Goal: Check status: Check status

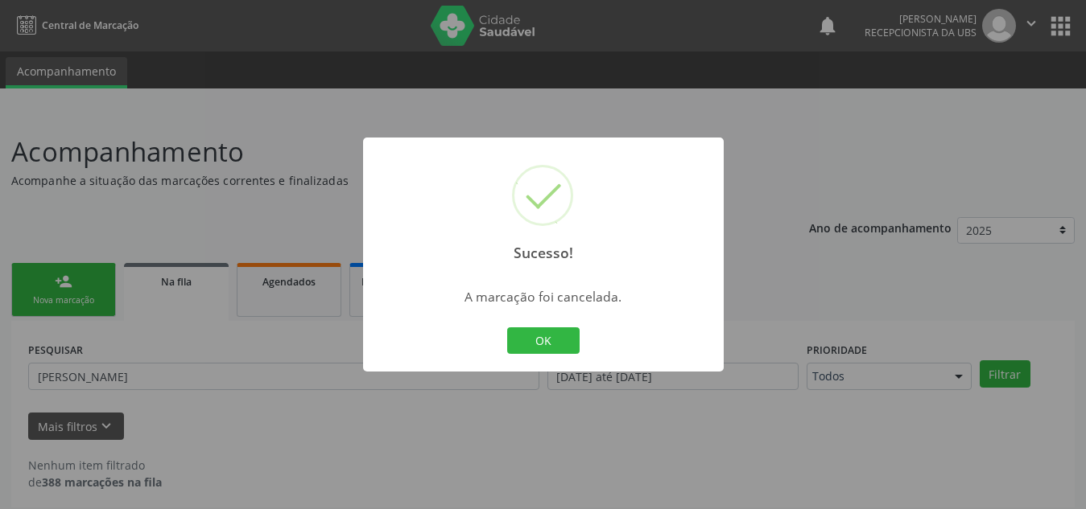
scroll to position [10, 0]
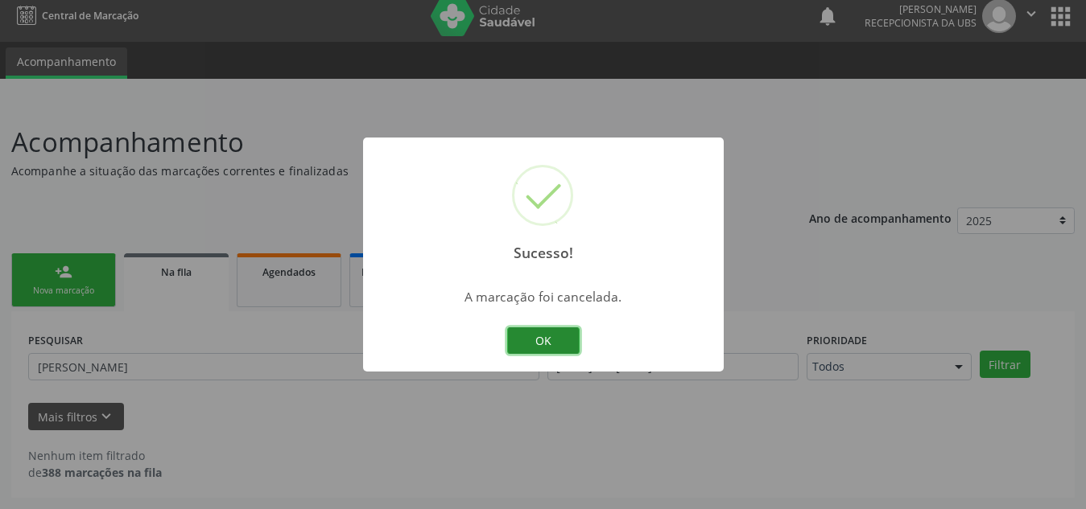
click at [545, 350] on button "OK" at bounding box center [543, 341] width 72 height 27
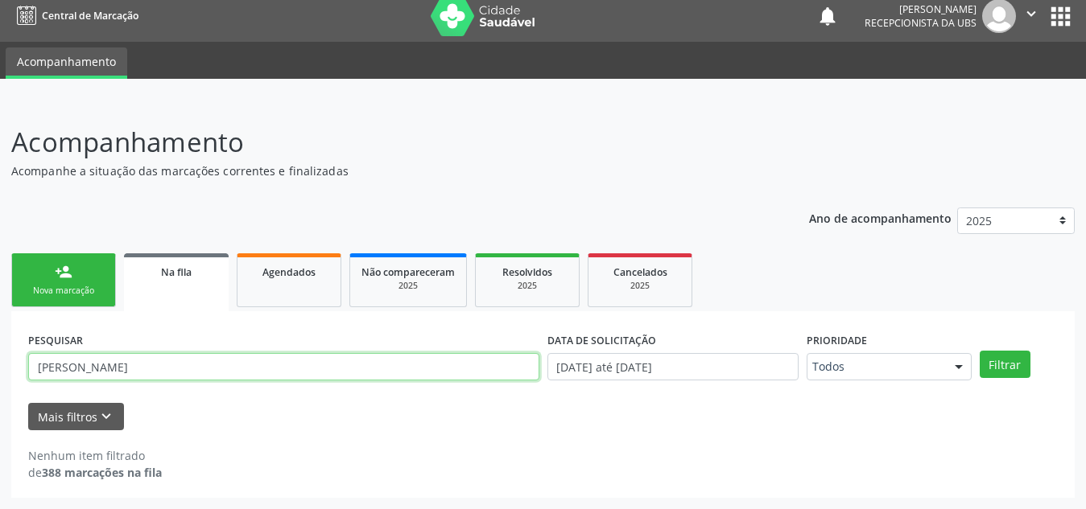
click at [124, 361] on input "[PERSON_NAME]" at bounding box center [283, 366] width 511 height 27
drag, startPoint x: 124, startPoint y: 361, endPoint x: 8, endPoint y: 348, distance: 116.7
click at [8, 348] on div "Acompanhamento Acompanhe a situação das marcações correntes e finalizadas Relat…" at bounding box center [543, 305] width 1086 height 408
type input "[PERSON_NAME]"
click at [979, 351] on button "Filtrar" at bounding box center [1004, 364] width 51 height 27
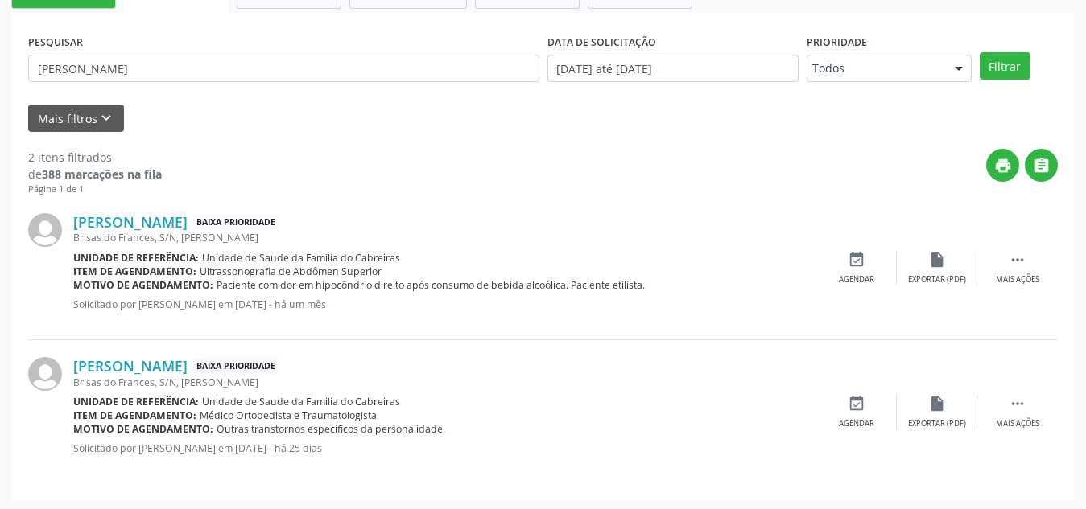
scroll to position [311, 0]
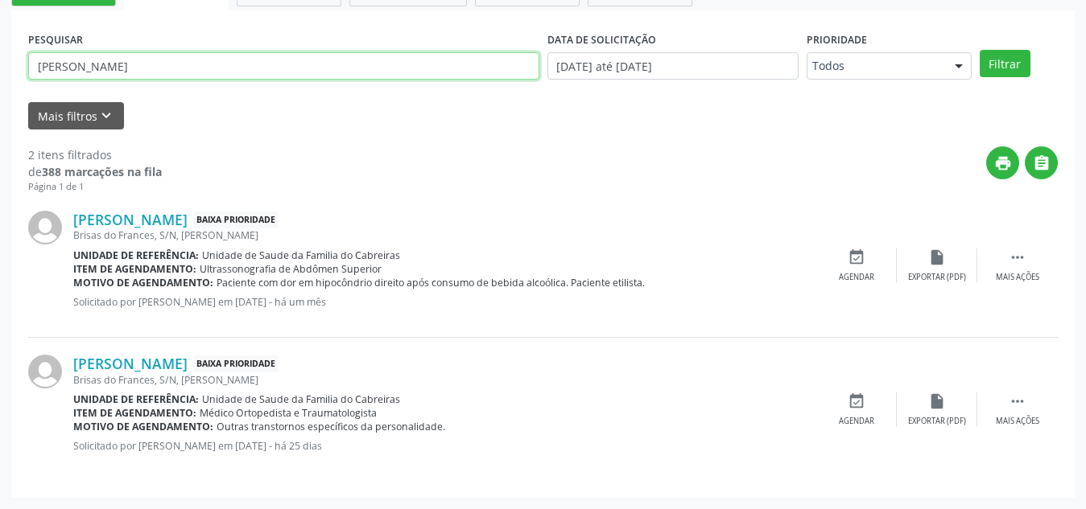
drag, startPoint x: 365, startPoint y: 64, endPoint x: 0, endPoint y: 68, distance: 365.4
click at [0, 68] on div "Acompanhamento Acompanhe a situação das marcações correntes e finalizadas Relat…" at bounding box center [543, 154] width 1086 height 709
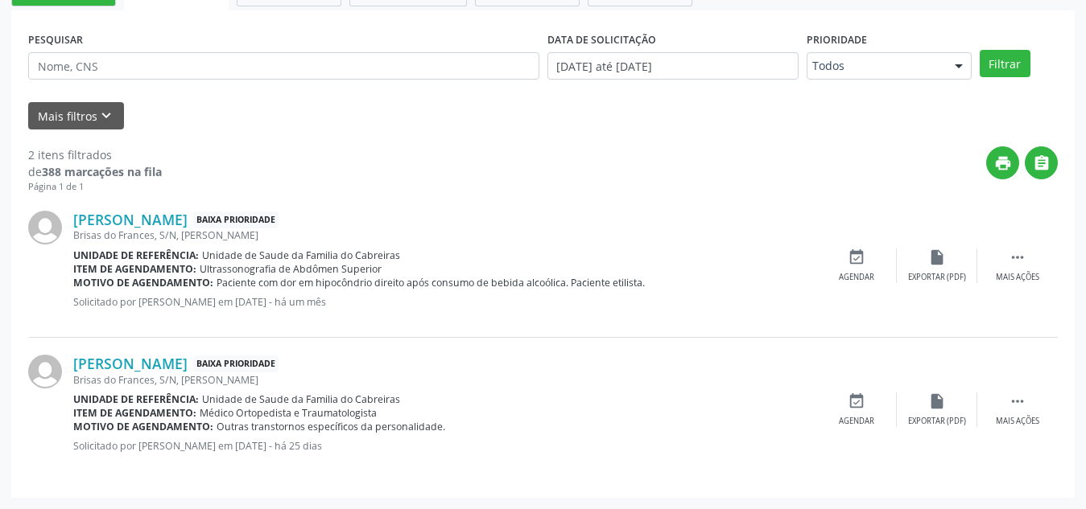
click at [655, 218] on div "[PERSON_NAME] Baixa Prioridade" at bounding box center [444, 220] width 743 height 18
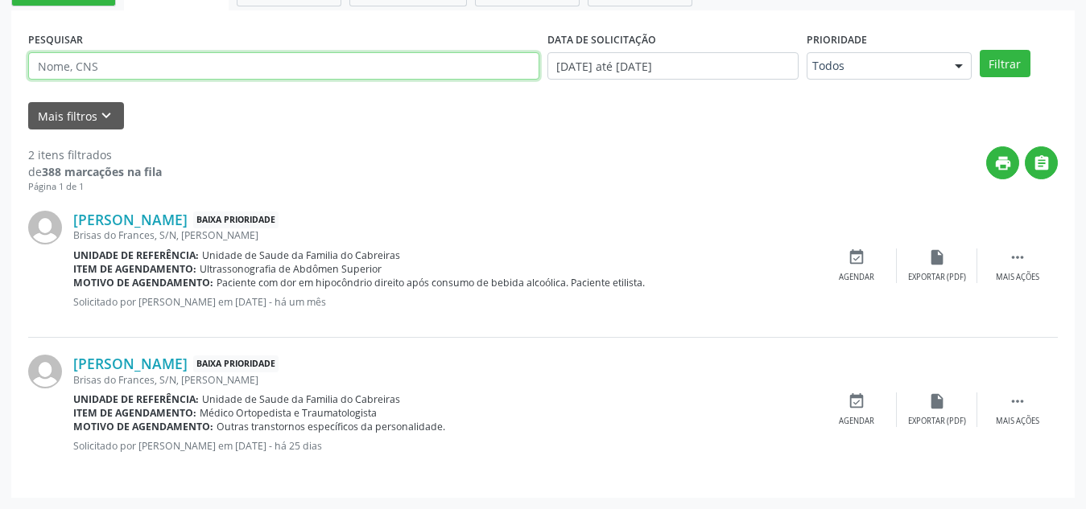
click at [115, 66] on input "text" at bounding box center [283, 65] width 511 height 27
type input "[PERSON_NAME]"
click at [979, 50] on button "Filtrar" at bounding box center [1004, 63] width 51 height 27
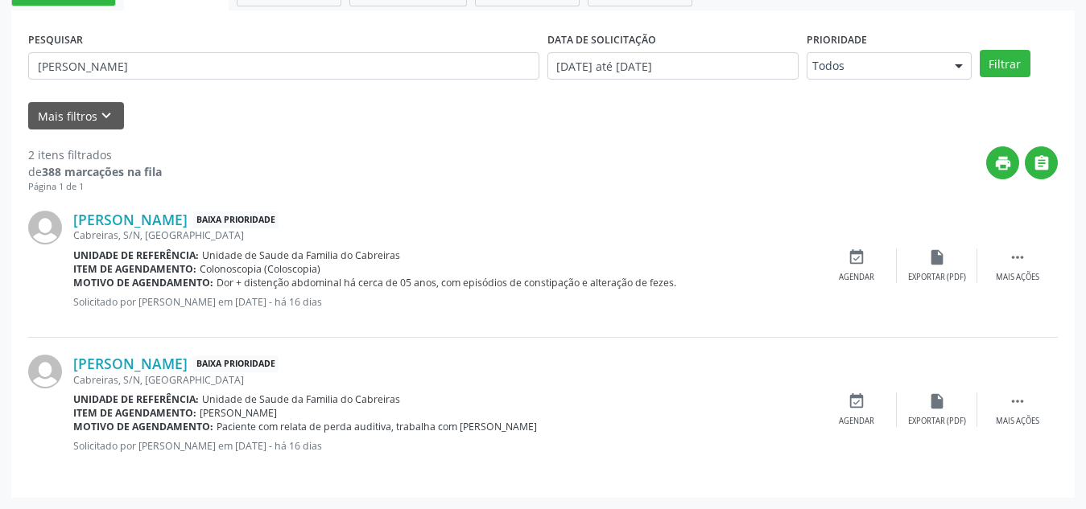
scroll to position [238, 0]
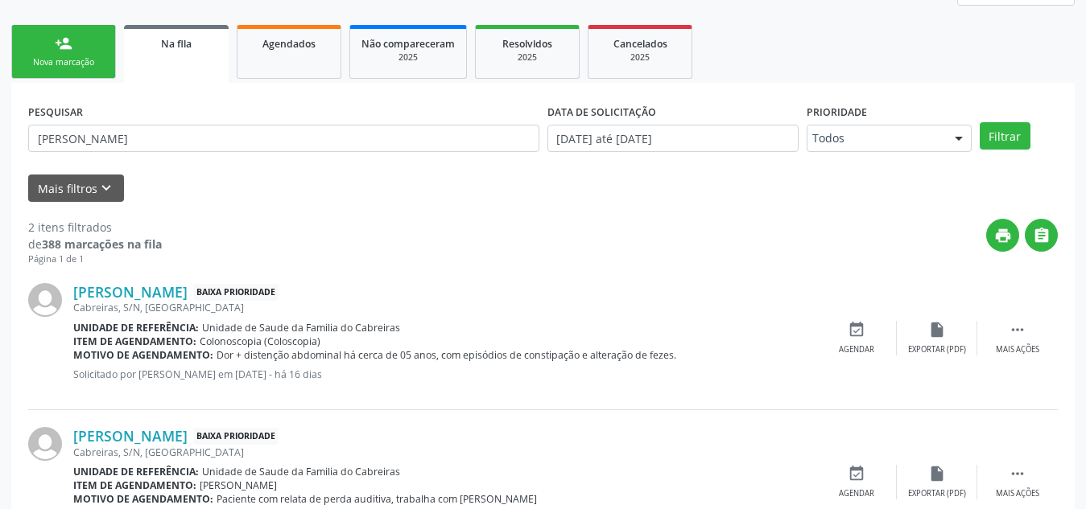
click at [76, 34] on link "person_add Nova marcação" at bounding box center [63, 52] width 105 height 54
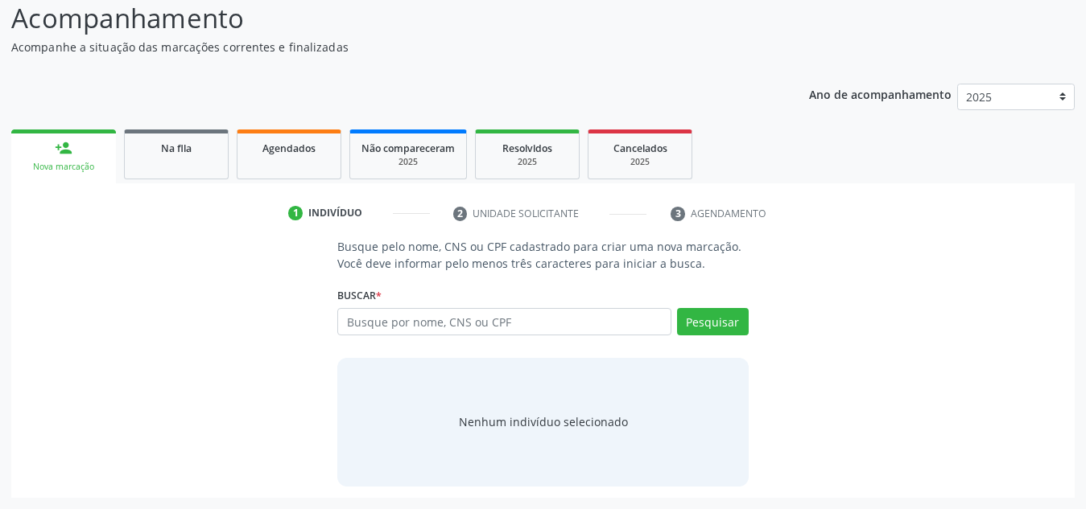
scroll to position [134, 0]
click at [424, 316] on input "text" at bounding box center [504, 321] width 334 height 27
